Goal: Find specific page/section: Find specific page/section

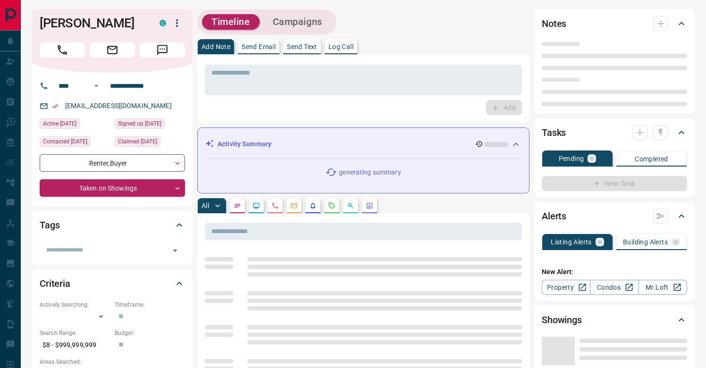
type input "****"
type input "**********"
type input "*"
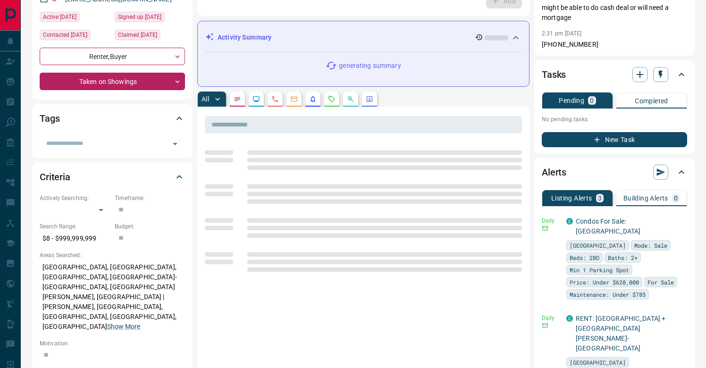
scroll to position [147, 0]
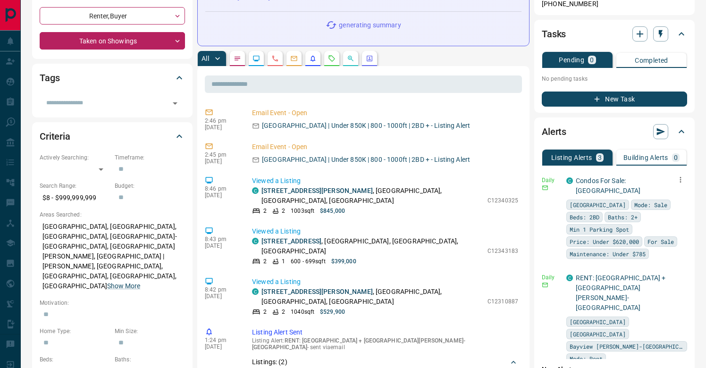
click at [680, 176] on icon "button" at bounding box center [680, 179] width 8 height 8
click at [670, 202] on li "Edit" at bounding box center [666, 206] width 42 height 15
click at [664, 208] on link "Edit" at bounding box center [662, 206] width 21 height 9
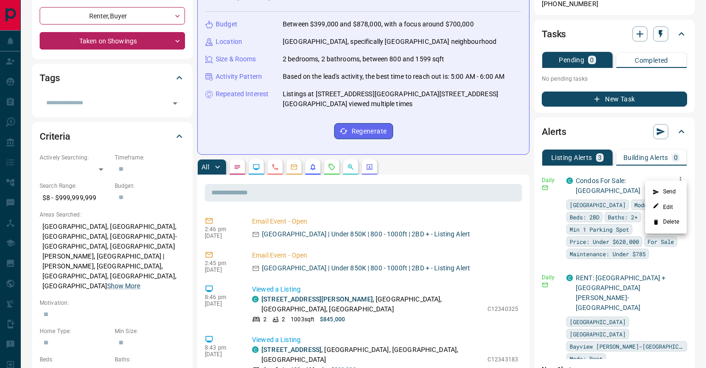
click at [693, 77] on div at bounding box center [353, 184] width 706 height 368
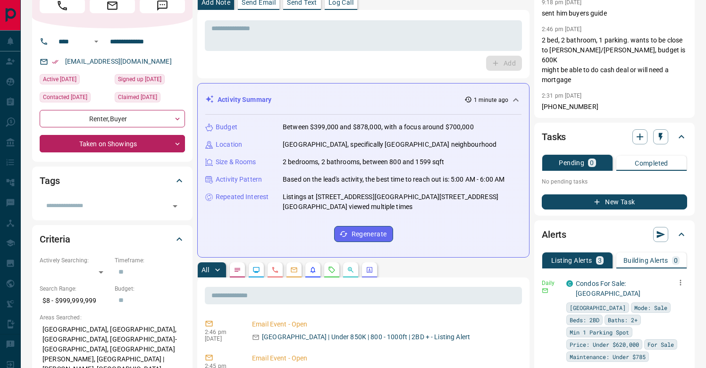
scroll to position [0, 0]
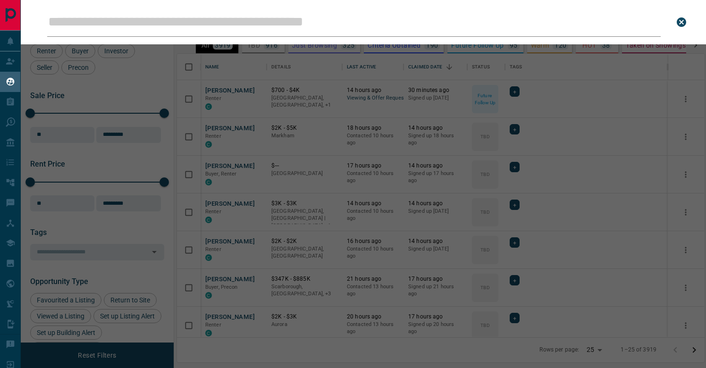
scroll to position [283, 527]
click at [256, 108] on div "Leads Search Bar Search for a lead by name, email, phone, or id" at bounding box center [374, 184] width 706 height 368
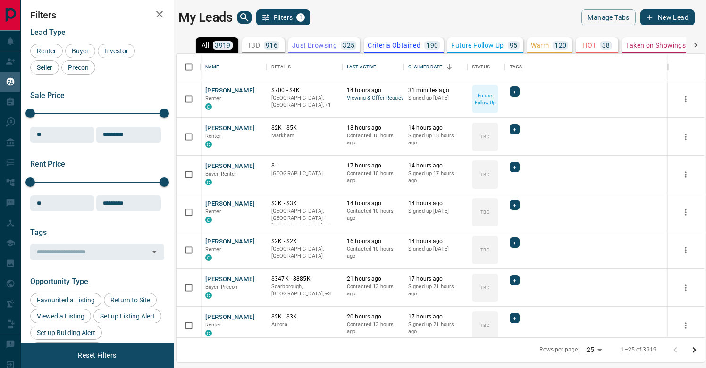
click at [250, 13] on icon "search button" at bounding box center [244, 17] width 11 height 11
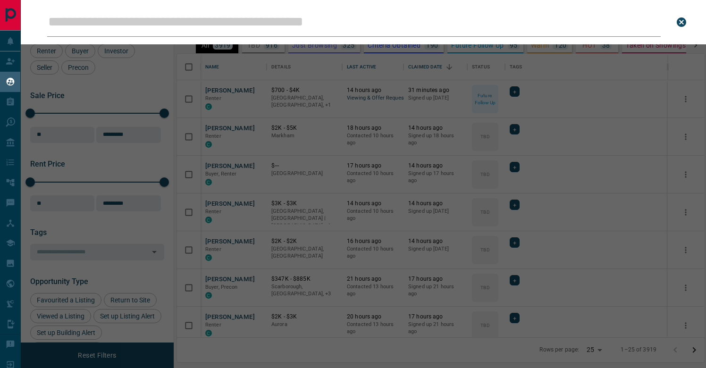
click at [251, 16] on input "Leads Search Bar" at bounding box center [353, 22] width 613 height 29
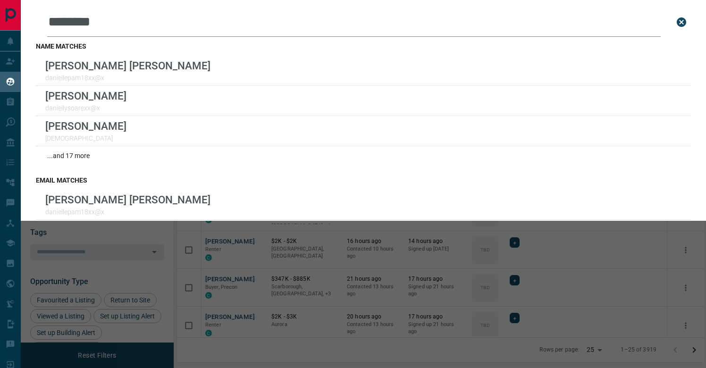
type input "********"
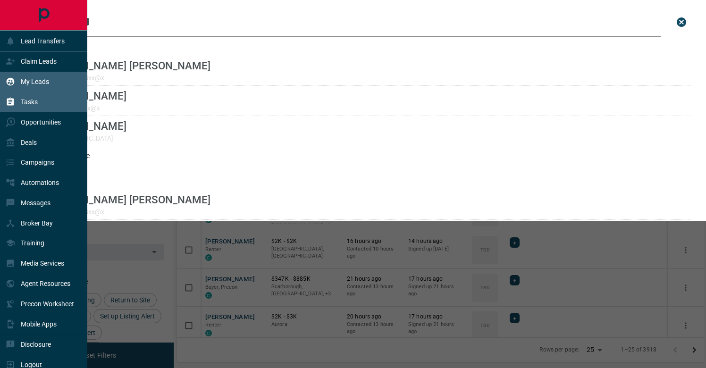
click at [13, 104] on icon at bounding box center [10, 102] width 7 height 8
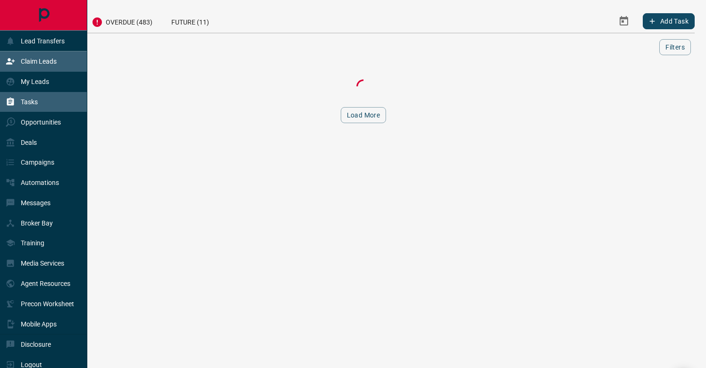
click at [42, 57] on div "Claim Leads" at bounding box center [31, 62] width 51 height 16
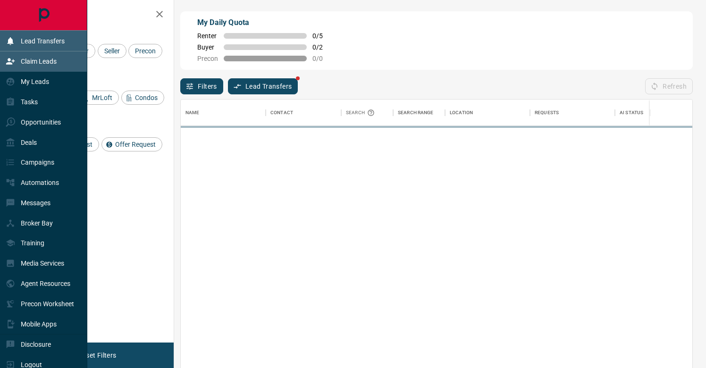
click at [51, 36] on div "Lead Transfers" at bounding box center [35, 41] width 59 height 16
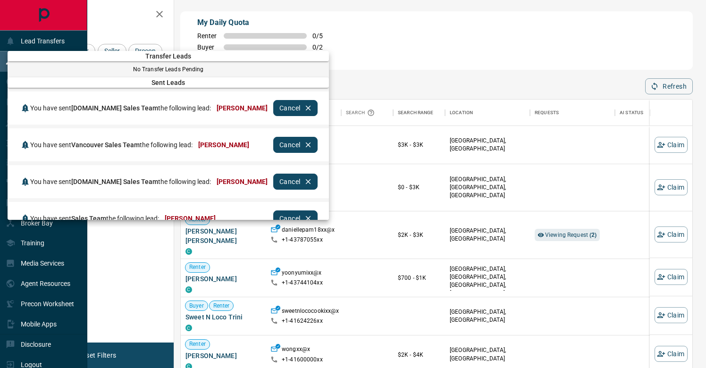
click at [425, 52] on div at bounding box center [353, 184] width 706 height 368
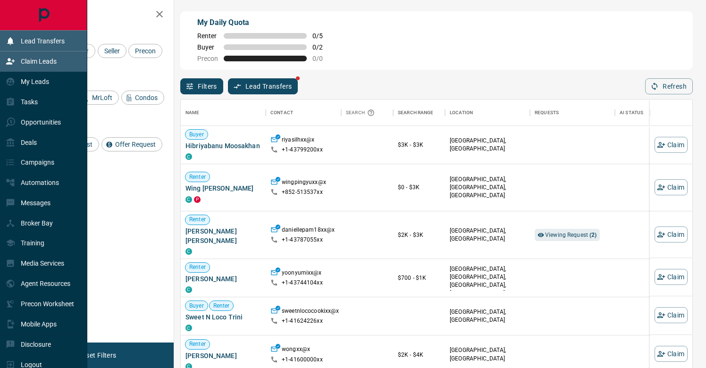
click at [45, 39] on p "Lead Transfers" at bounding box center [43, 41] width 44 height 8
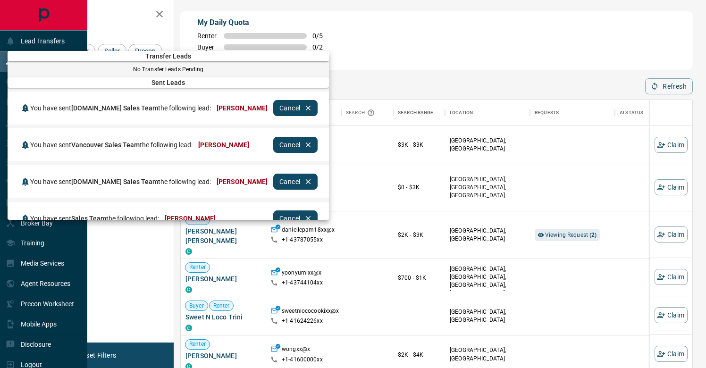
click at [387, 63] on div at bounding box center [353, 184] width 706 height 368
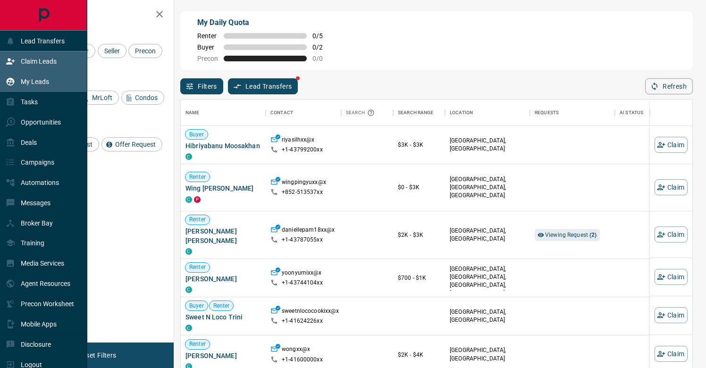
click at [58, 82] on div "My Leads" at bounding box center [43, 82] width 87 height 20
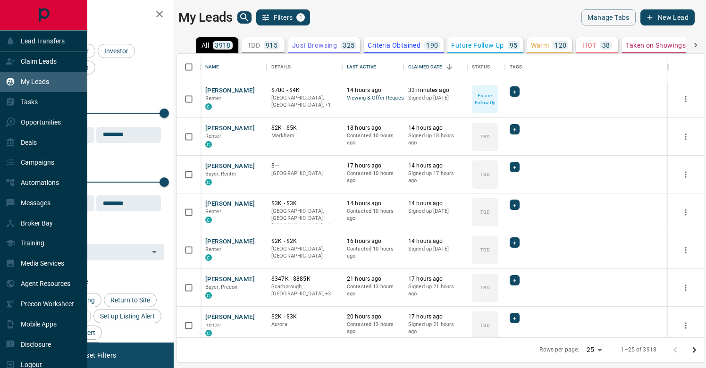
scroll to position [283, 527]
click at [21, 61] on div "Claim Leads" at bounding box center [31, 62] width 51 height 16
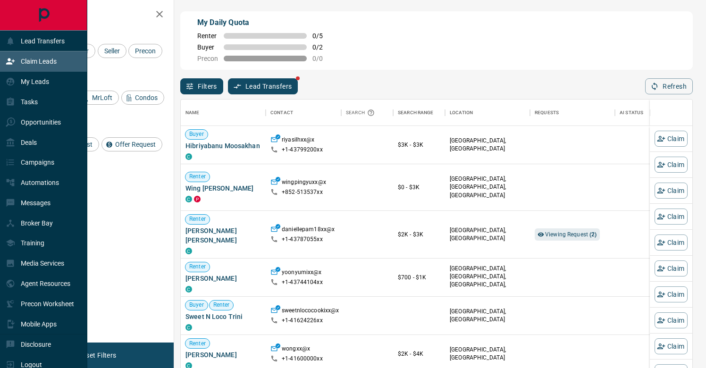
scroll to position [278, 510]
